Goal: Task Accomplishment & Management: Manage account settings

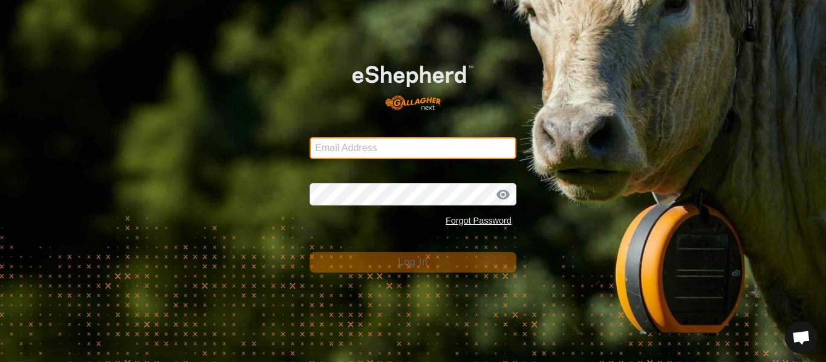
type input "[EMAIL_ADDRESS][DOMAIN_NAME]"
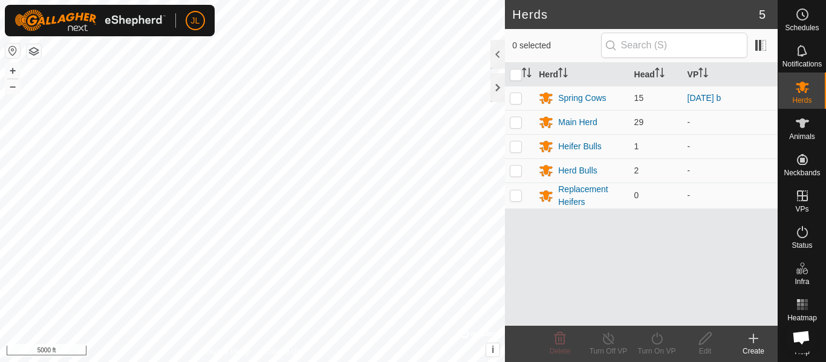
scroll to position [465, 0]
click at [584, 101] on div "Spring Cows" at bounding box center [582, 98] width 48 height 13
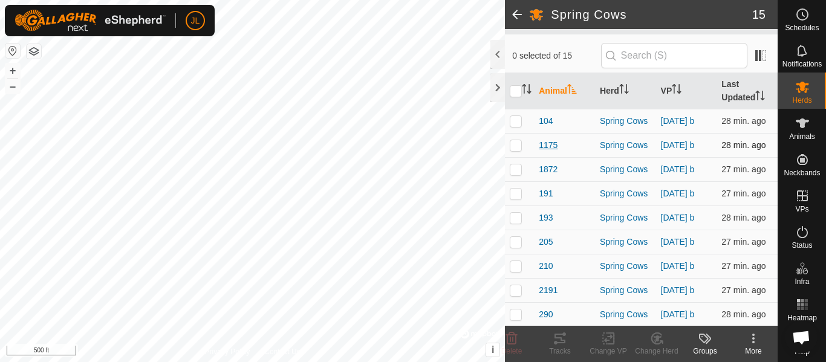
scroll to position [91, 0]
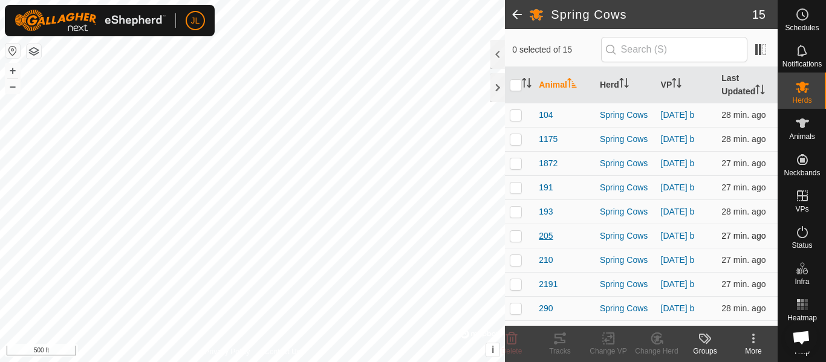
click at [550, 235] on span "205" at bounding box center [546, 236] width 14 height 13
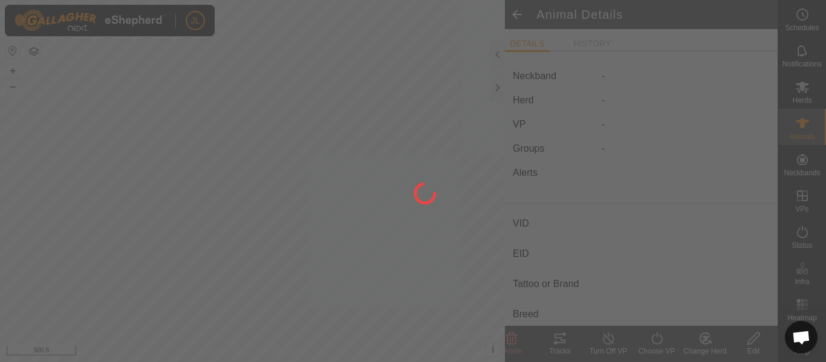
type input "205"
type input "-"
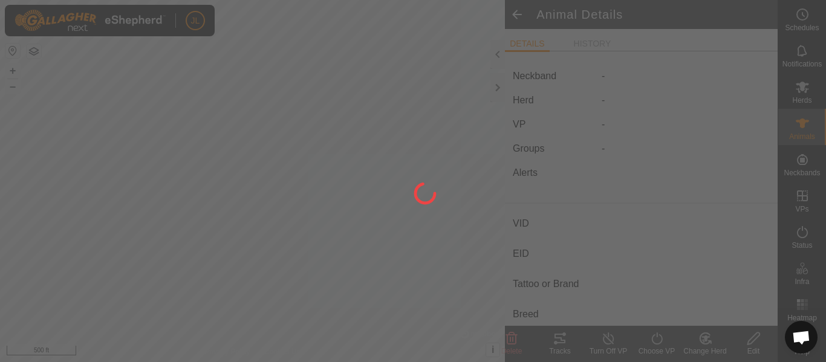
type input "0 kg"
type input "-"
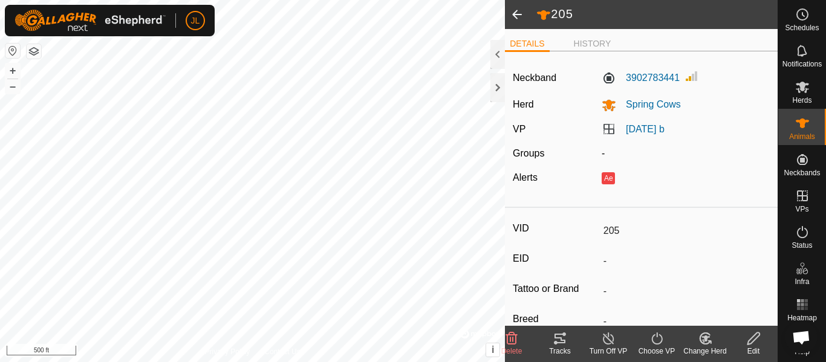
click at [518, 15] on span at bounding box center [517, 14] width 24 height 29
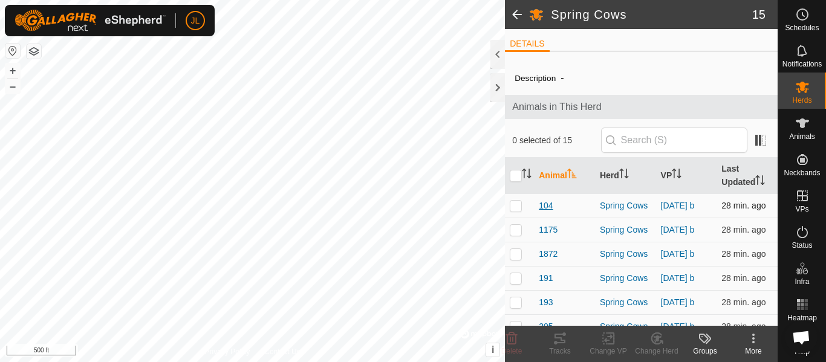
click at [550, 204] on span "104" at bounding box center [546, 206] width 14 height 13
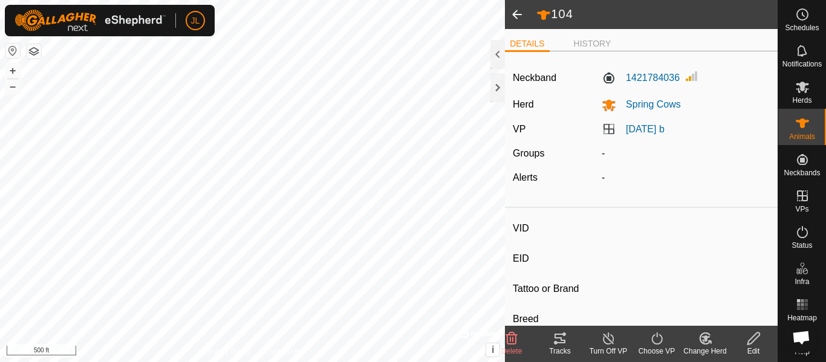
type input "104"
type input "-"
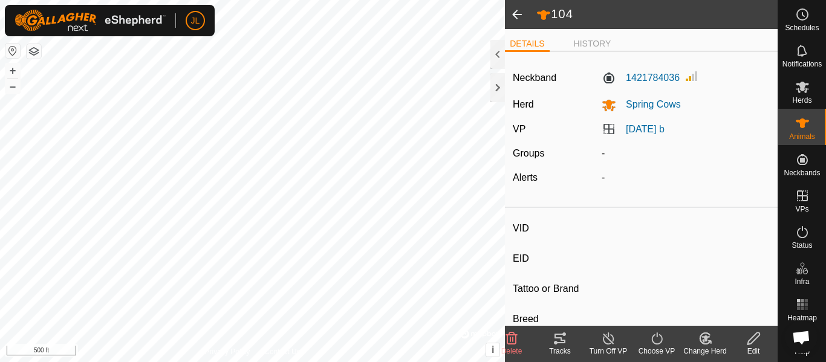
type input "0 kg"
type input "-"
click at [517, 16] on span at bounding box center [517, 14] width 24 height 29
